Goal: Check status: Check status

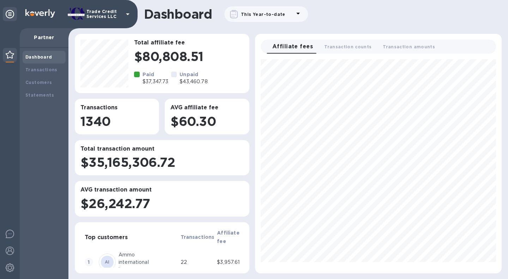
scroll to position [208, 241]
